Goal: Find specific page/section

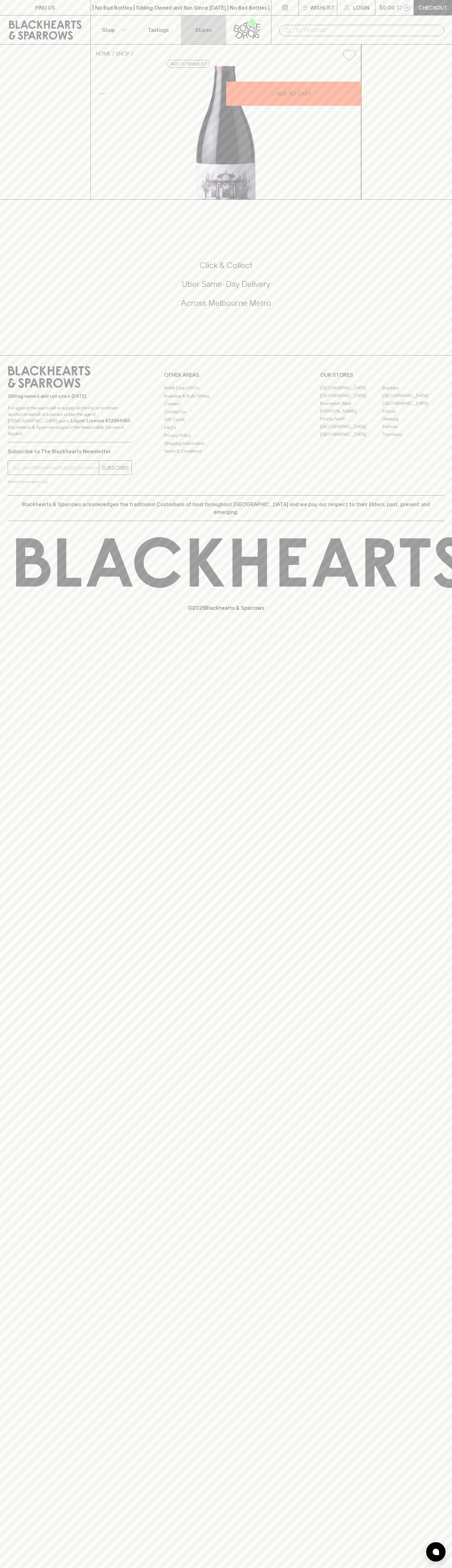
click at [202, 24] on link "Stores" at bounding box center [203, 29] width 45 height 29
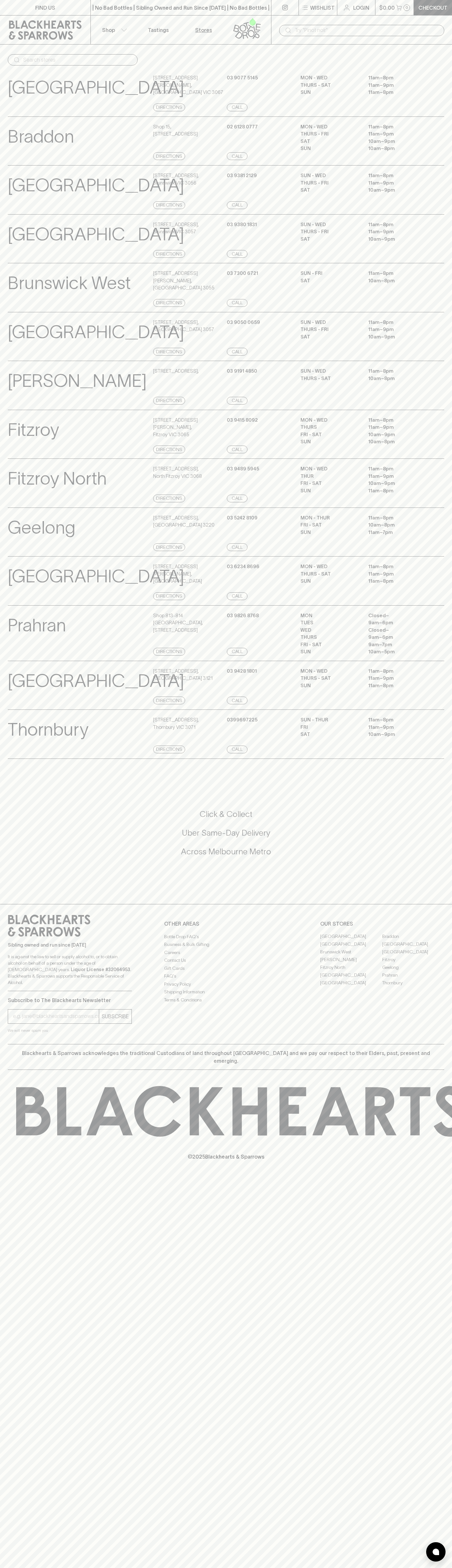
click at [345, 1567] on html "FIND US | No Bad Bottles | Sibling Owned and Run Since 2006 | No Bad Bottles | …" at bounding box center [226, 784] width 452 height 1568
click at [27, 1567] on html "FIND US | No Bad Bottles | Sibling Owned and Run Since 2006 | No Bad Bottles | …" at bounding box center [226, 784] width 452 height 1568
